Goal: Task Accomplishment & Management: Use online tool/utility

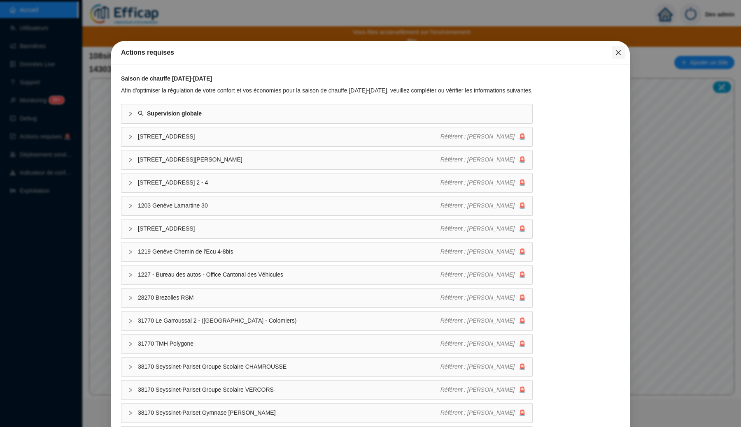
click at [615, 53] on icon "close" at bounding box center [617, 52] width 5 height 5
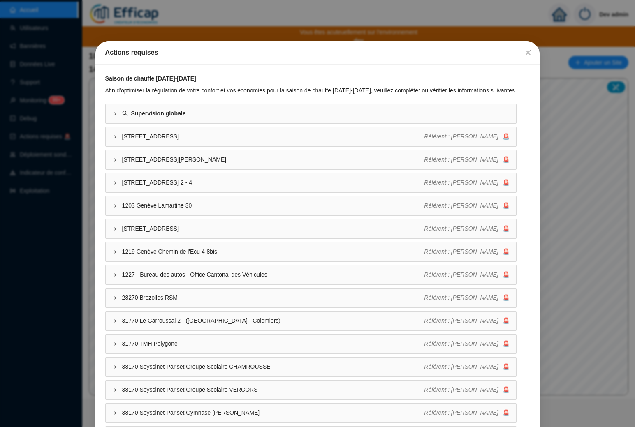
click at [328, 3] on div "Actions requises Saison de chauffe [DATE]-[DATE] Afin d'optimiser la régulation…" at bounding box center [317, 213] width 635 height 427
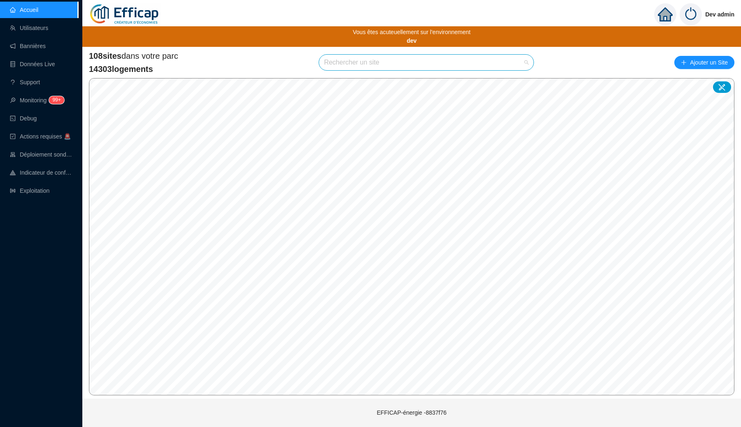
click at [358, 64] on input "search" at bounding box center [422, 63] width 197 height 16
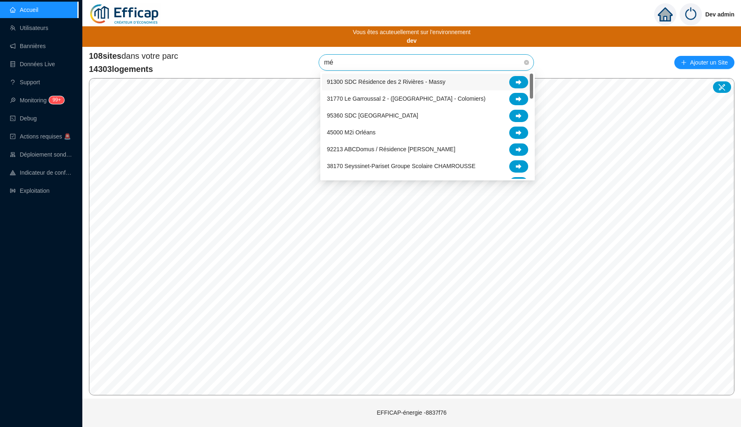
type input "mér"
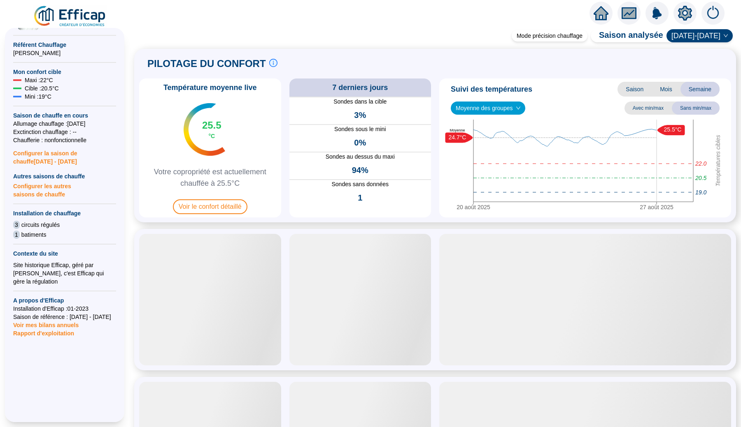
scroll to position [207, 0]
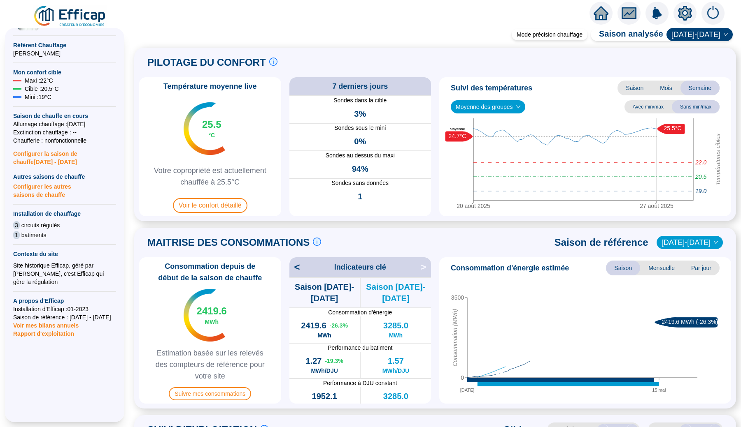
click at [61, 330] on span "Rapport d'exploitation" at bounding box center [64, 334] width 103 height 8
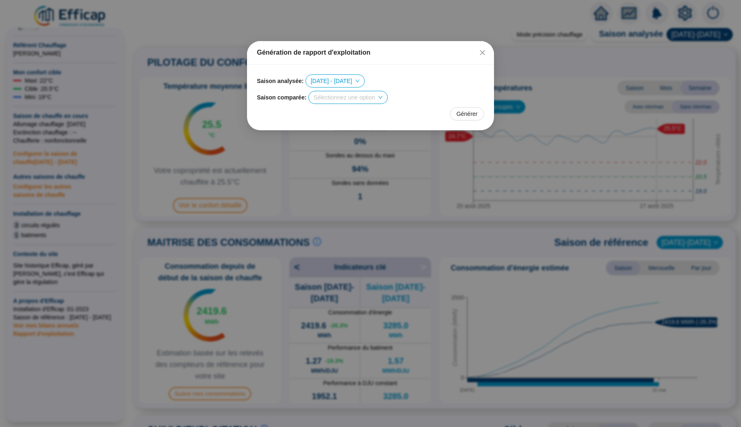
click at [475, 121] on div "Saison analysée : 2024 - 2025 Saison comparée : Sélectionnez une option Générer" at bounding box center [370, 98] width 247 height 66
click at [462, 117] on span "Générer" at bounding box center [466, 114] width 21 height 9
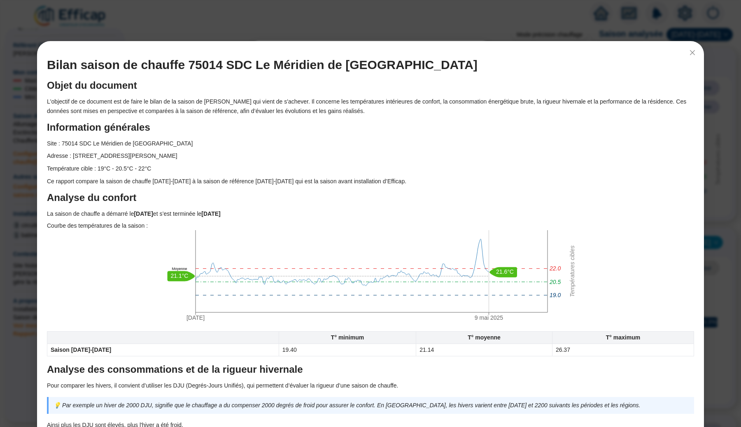
scroll to position [0, 0]
click at [151, 24] on div "Bilan saison de chauffe 75014 SDC Le Méridien de Paris Objet du document L'obje…" at bounding box center [370, 213] width 741 height 427
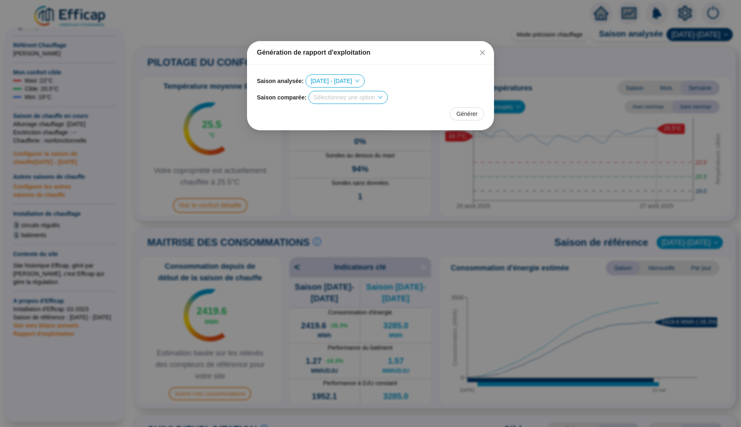
click at [214, 48] on div "Génération de rapport d'exploitation Saison analysée : 2024 - 2025 Saison compa…" at bounding box center [370, 213] width 741 height 427
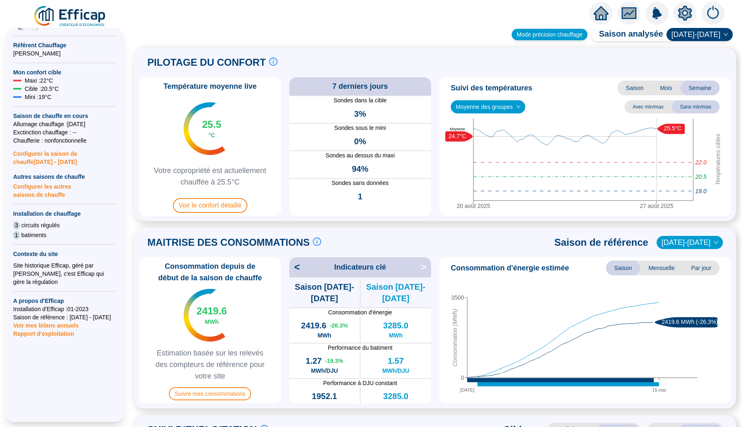
click at [566, 38] on div "Mode précision chauffage" at bounding box center [549, 35] width 76 height 12
click at [554, 33] on div "Mode précision chauffage" at bounding box center [549, 35] width 76 height 12
click at [598, 10] on icon "home" at bounding box center [600, 13] width 15 height 14
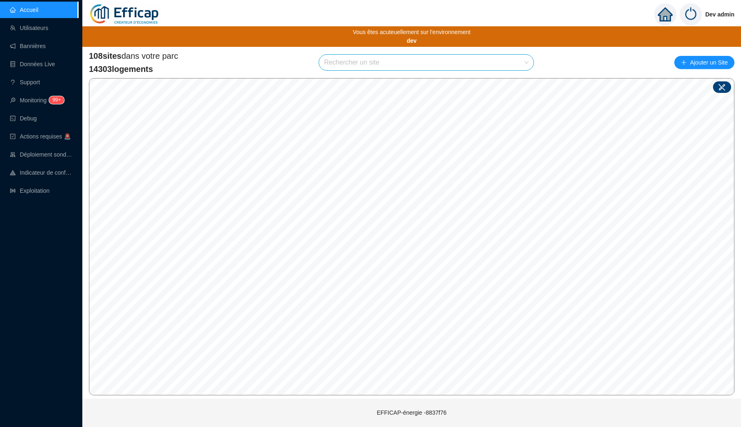
click at [635, 86] on icon at bounding box center [721, 87] width 8 height 8
click at [635, 88] on icon at bounding box center [721, 87] width 8 height 8
click at [395, 64] on input "search" at bounding box center [422, 63] width 197 height 16
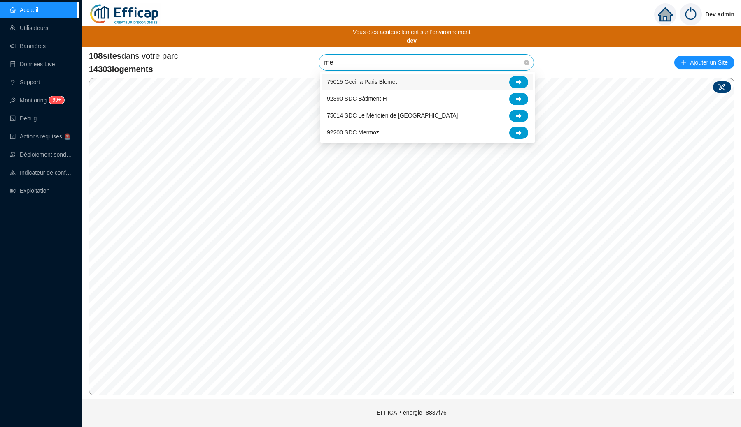
type input "mér"
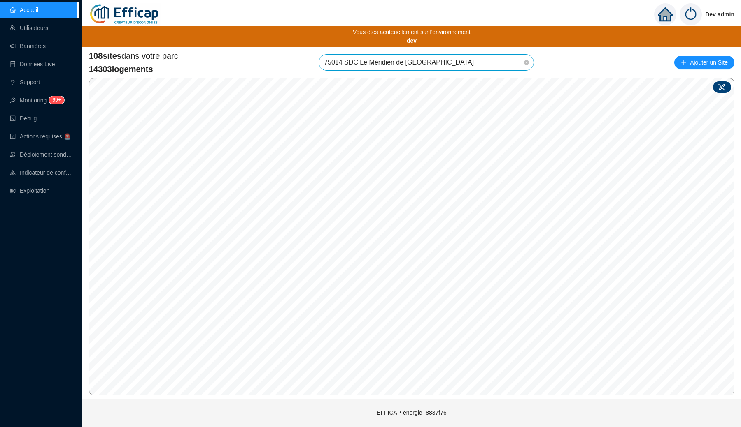
click at [635, 84] on icon at bounding box center [721, 87] width 8 height 8
click at [510, 221] on div "Site : Sélectionnez une option Enregistrer" at bounding box center [481, 248] width 127 height 59
click at [414, 99] on div "Site : Sélectionnez une option Enregistrer" at bounding box center [388, 126] width 127 height 59
click at [635, 86] on icon at bounding box center [721, 87] width 8 height 8
click at [395, 328] on div "Zone Météo Zone Paris" at bounding box center [395, 307] width 115 height 49
